Goal: Navigation & Orientation: Find specific page/section

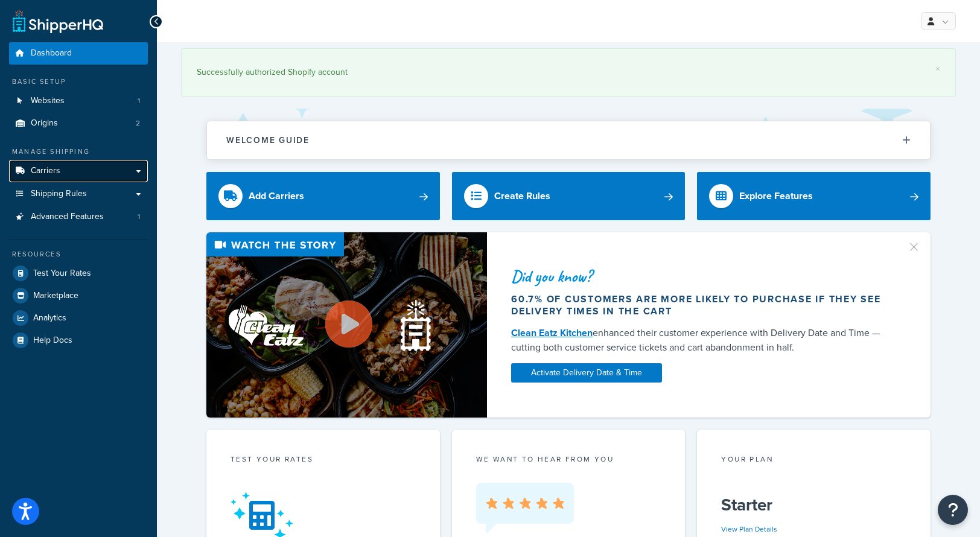
click at [66, 170] on link "Carriers" at bounding box center [78, 171] width 139 height 22
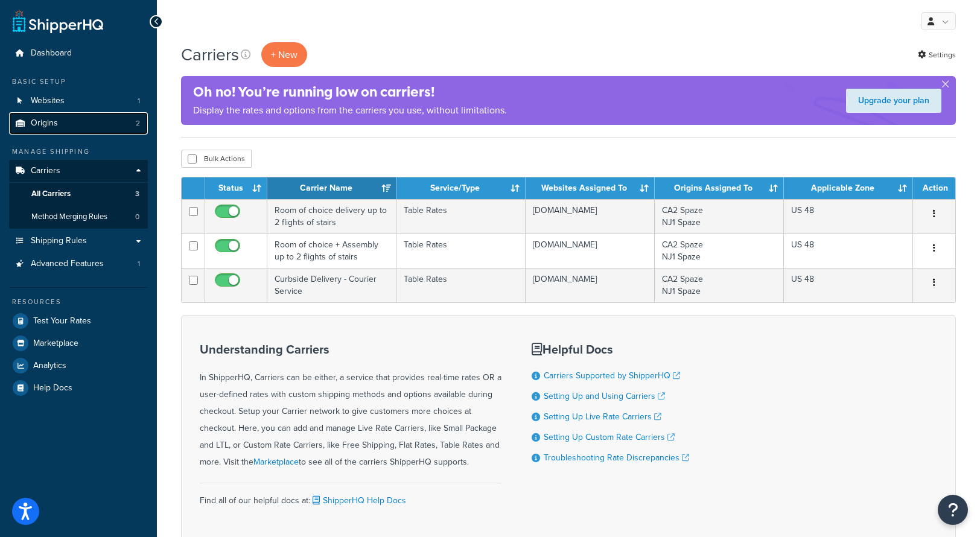
click at [65, 126] on link "Origins 2" at bounding box center [78, 123] width 139 height 22
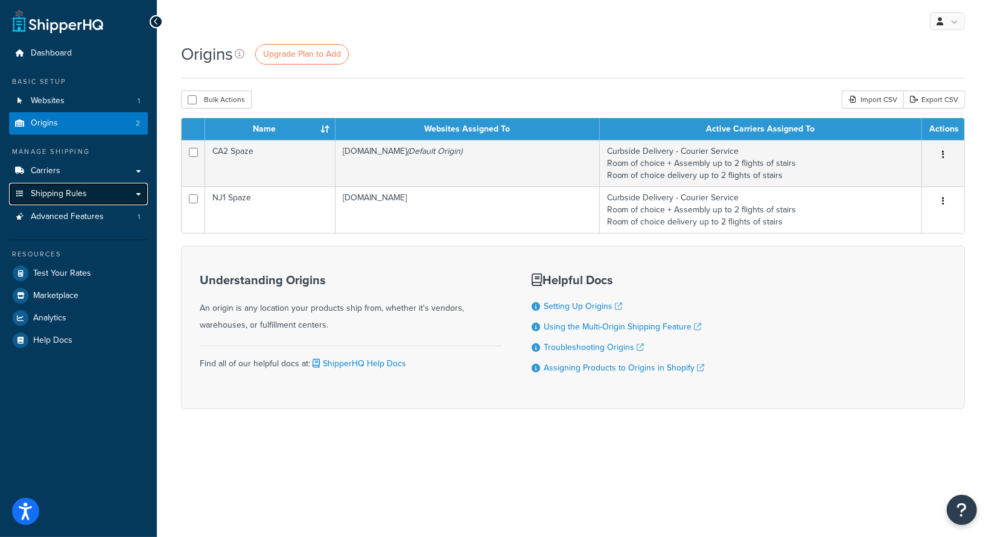
click at [70, 196] on span "Shipping Rules" at bounding box center [59, 194] width 56 height 10
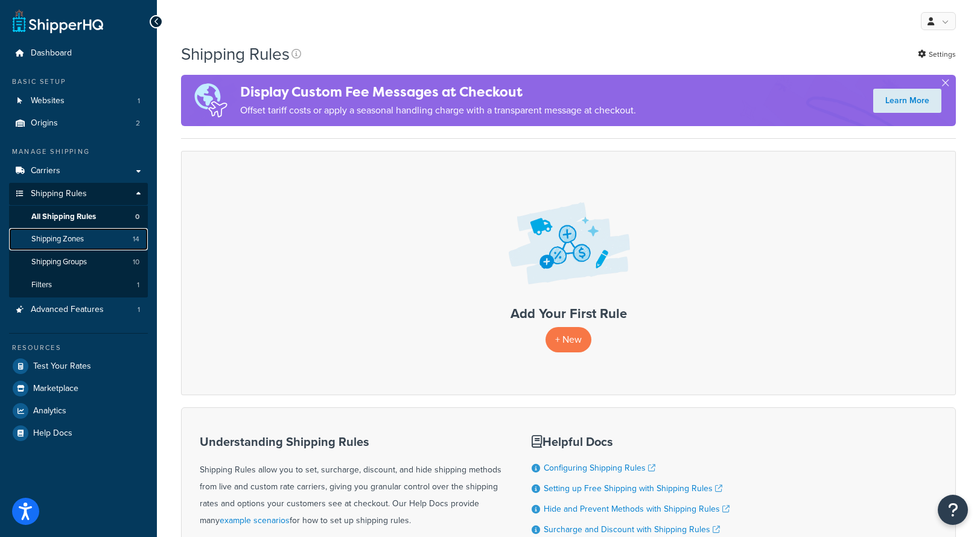
click at [79, 242] on span "Shipping Zones" at bounding box center [57, 239] width 53 height 10
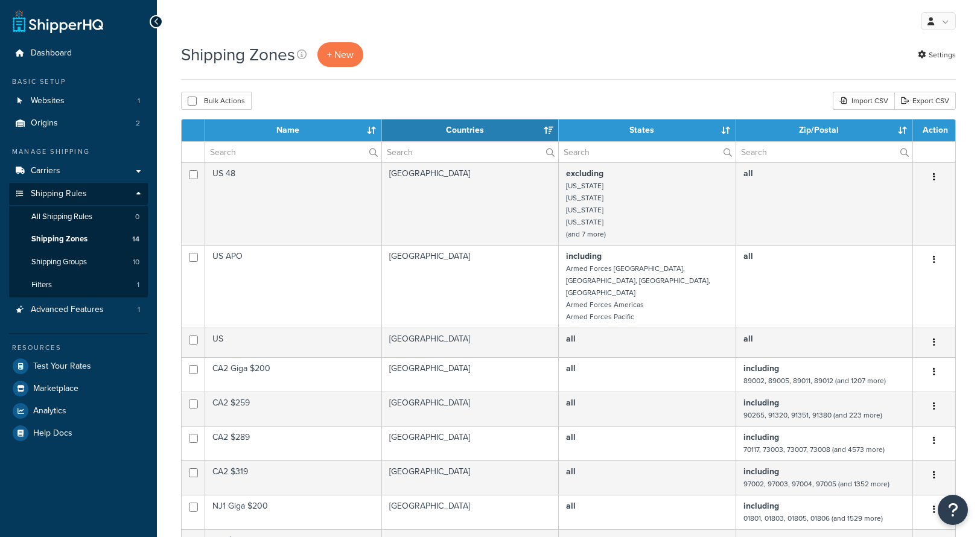
select select "15"
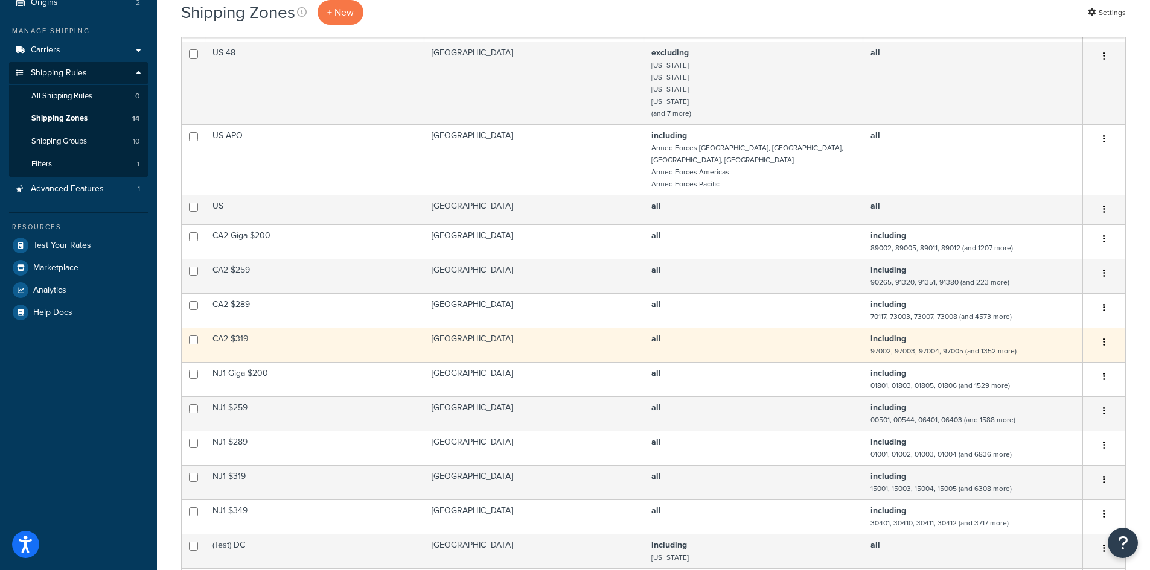
scroll to position [181, 0]
